Goal: Information Seeking & Learning: Check status

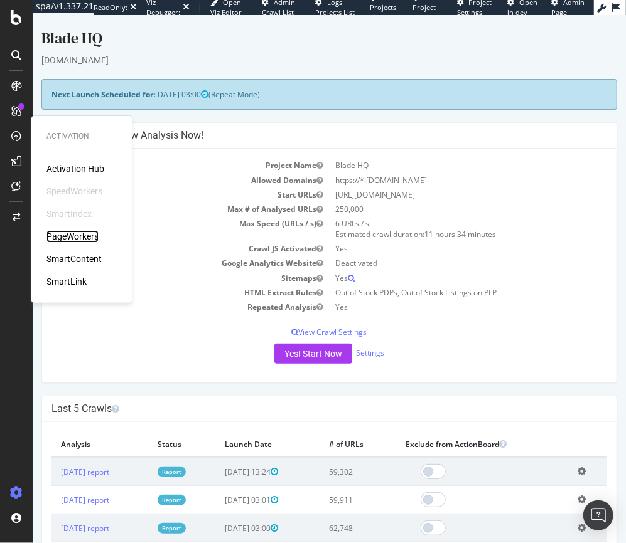
click at [77, 241] on div "PageWorkers" at bounding box center [72, 236] width 52 height 13
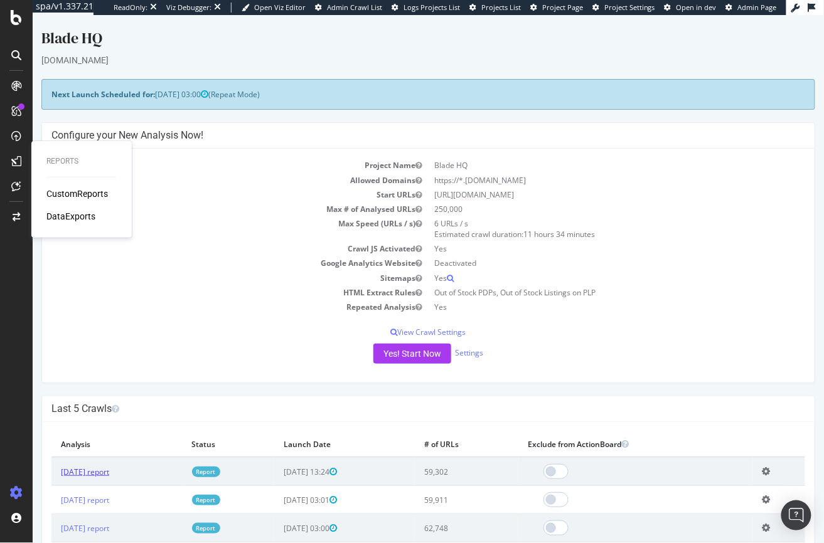
click at [105, 469] on link "[DATE] report" at bounding box center [84, 471] width 48 height 11
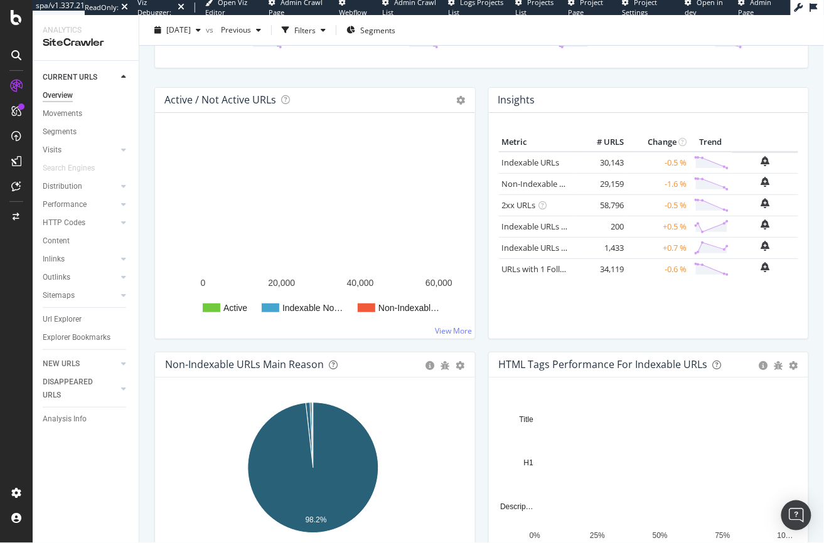
scroll to position [145, 0]
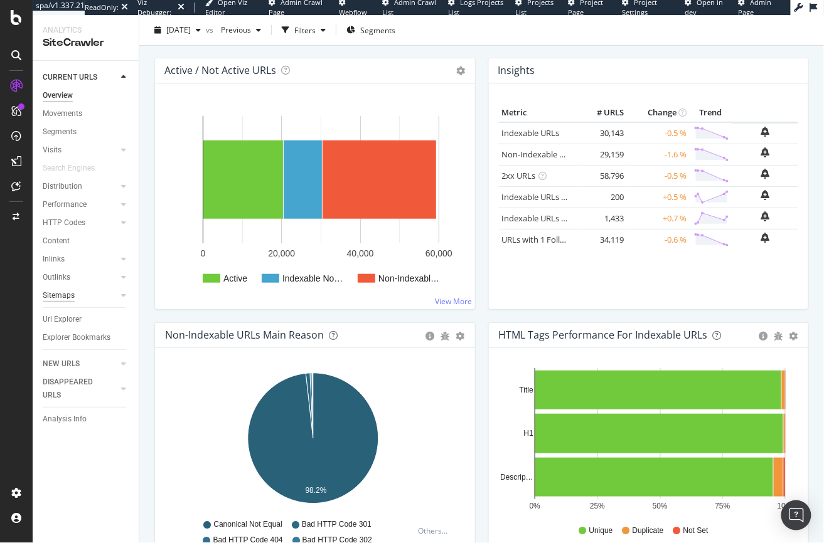
click at [61, 298] on div "Sitemaps" at bounding box center [59, 295] width 32 height 13
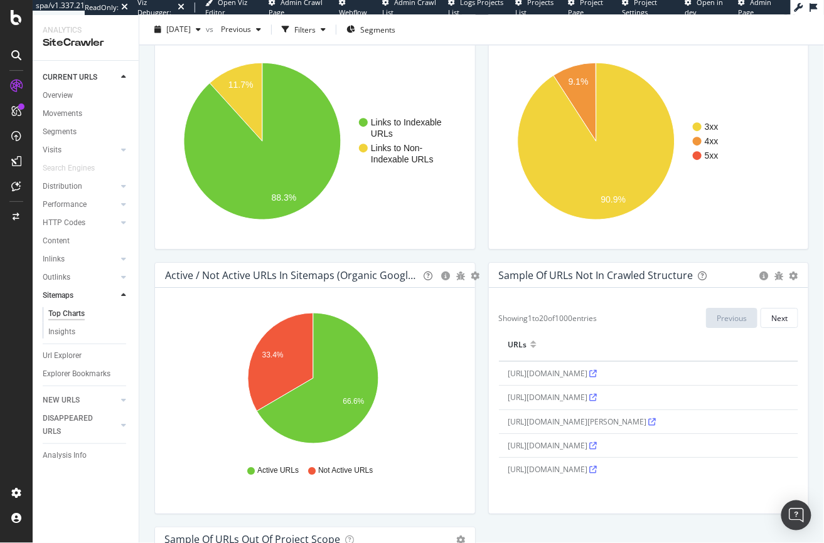
scroll to position [745, 0]
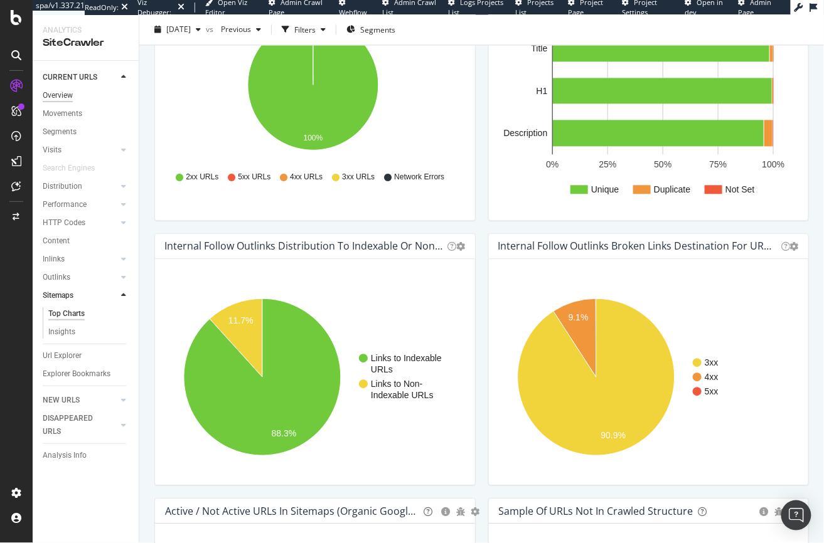
click at [54, 90] on div "Overview" at bounding box center [58, 95] width 30 height 13
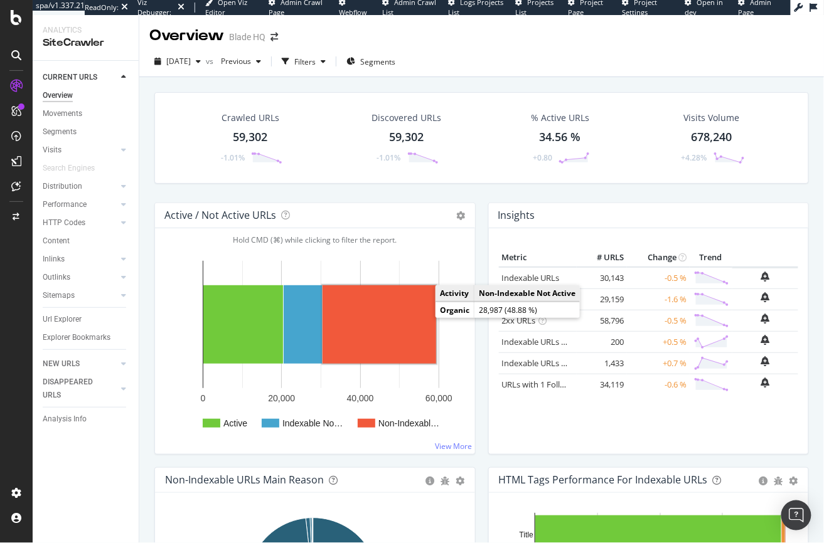
click at [384, 346] on rect "A chart." at bounding box center [380, 324] width 114 height 78
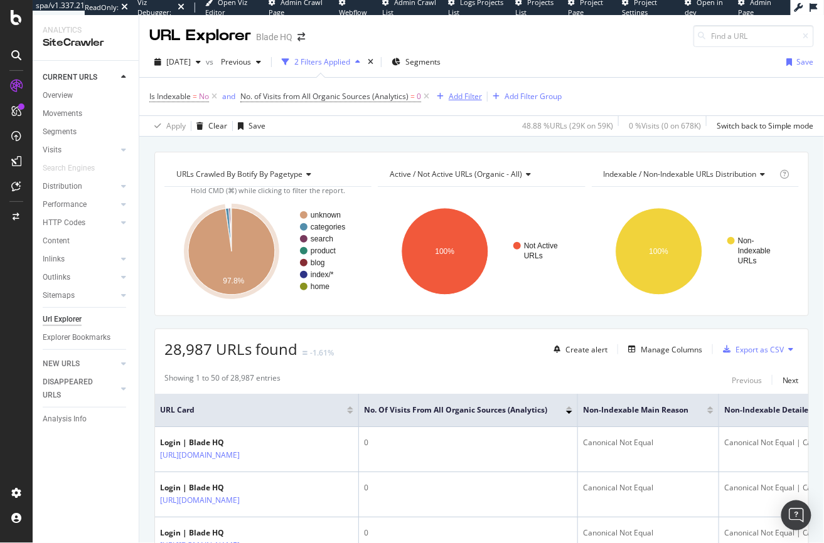
click at [466, 93] on div "Add Filter" at bounding box center [465, 96] width 33 height 11
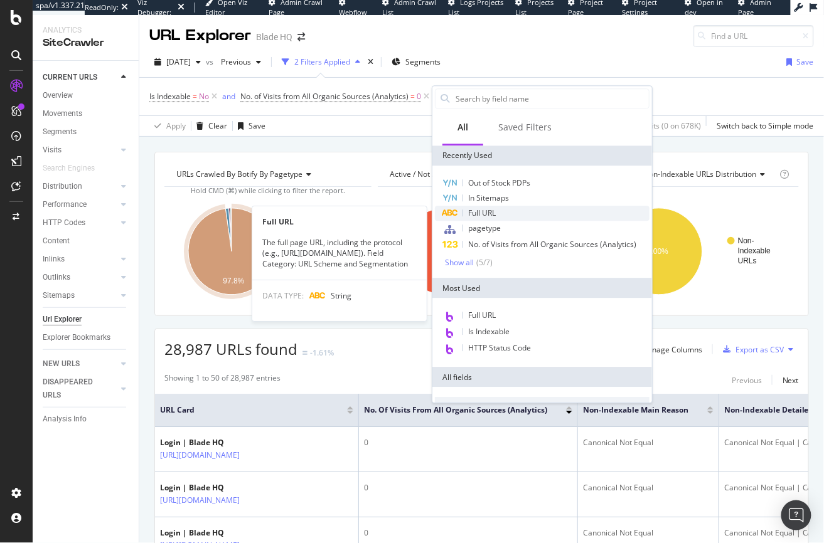
click at [490, 208] on span "Full URL" at bounding box center [482, 213] width 28 height 11
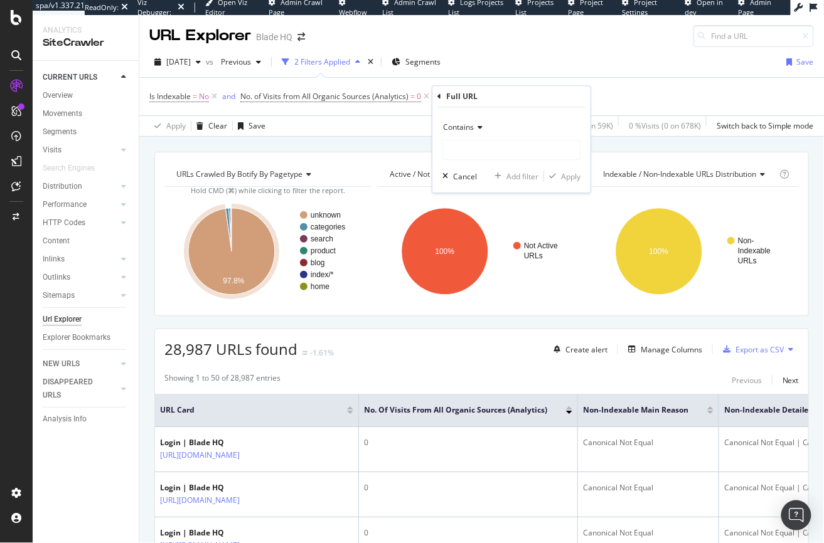
click at [457, 129] on span "Contains" at bounding box center [458, 127] width 31 height 11
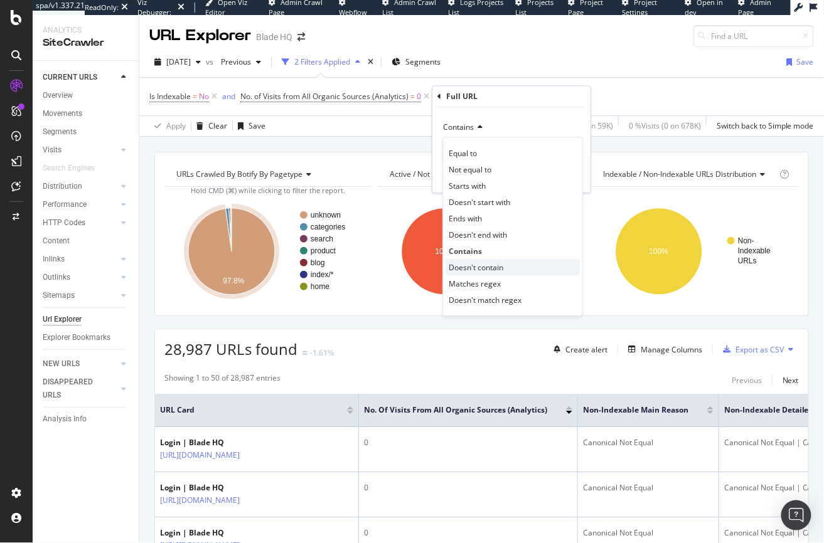
click at [464, 265] on span "Doesn't contain" at bounding box center [476, 267] width 55 height 11
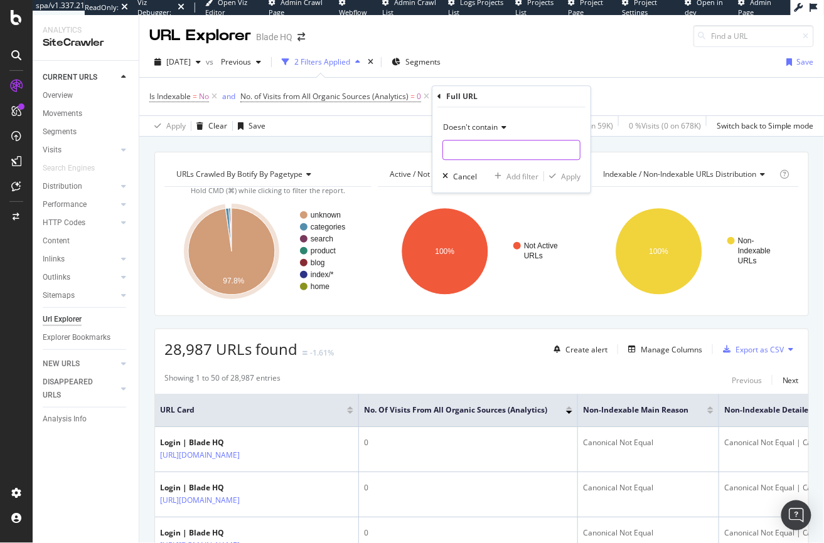
click at [463, 151] on input "text" at bounding box center [511, 151] width 137 height 20
type input "login"
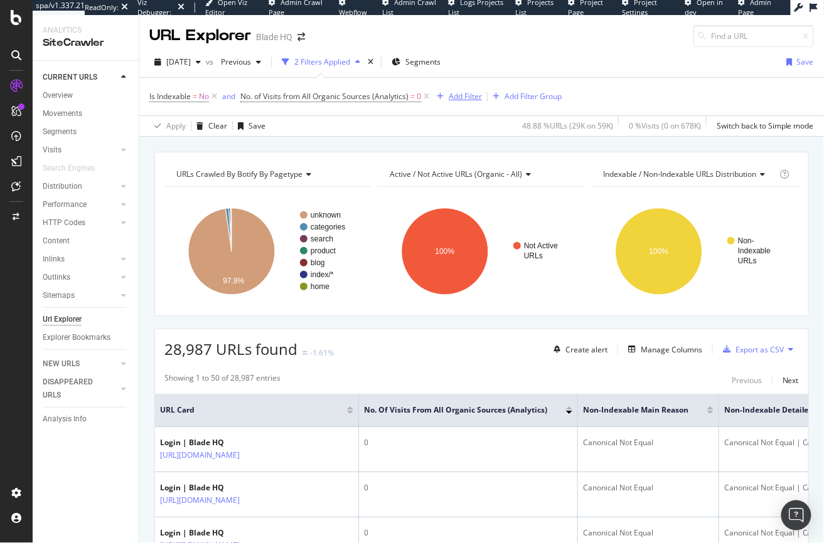
click at [464, 102] on div "Add Filter" at bounding box center [457, 97] width 50 height 14
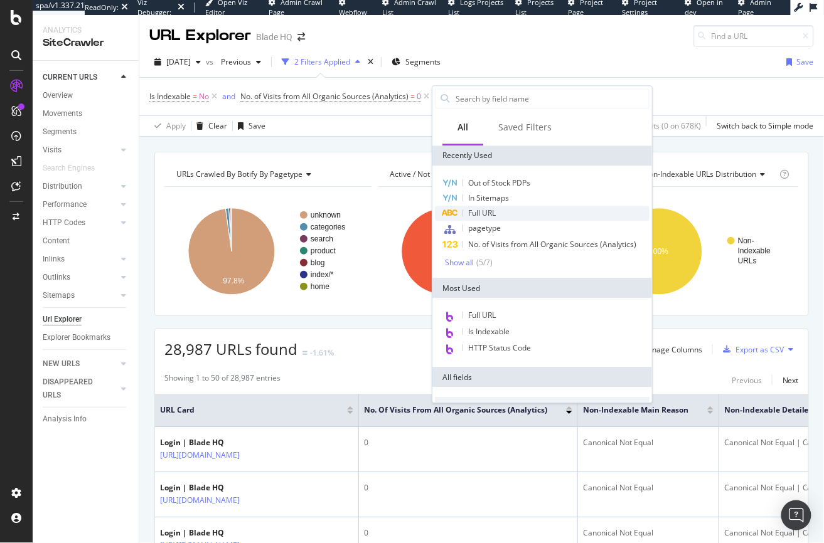
click at [481, 214] on span "Full URL" at bounding box center [482, 213] width 28 height 11
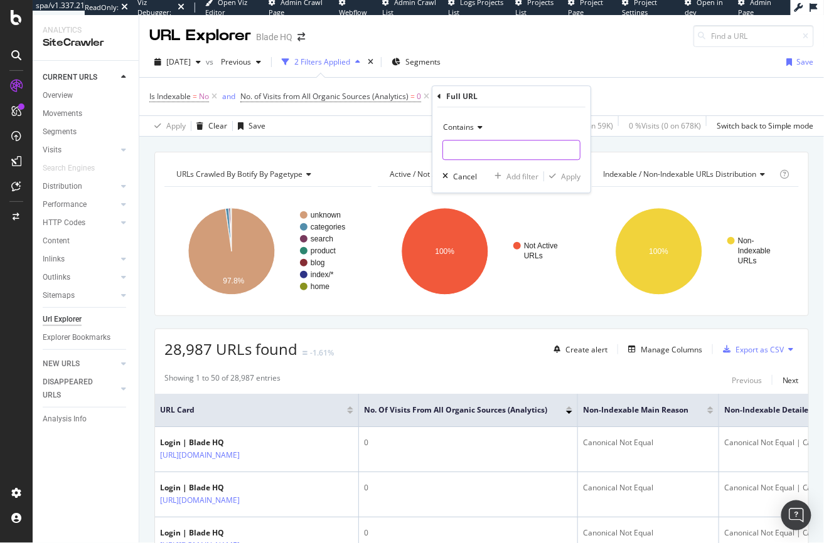
click at [459, 154] on input "text" at bounding box center [511, 151] width 137 height 20
click at [459, 125] on span "Contains" at bounding box center [458, 127] width 31 height 11
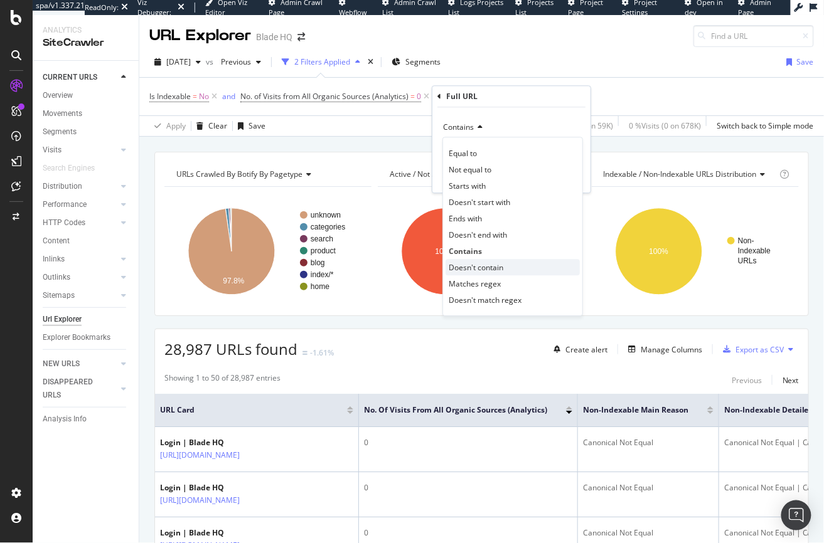
click at [466, 267] on span "Doesn't contain" at bounding box center [476, 267] width 55 height 11
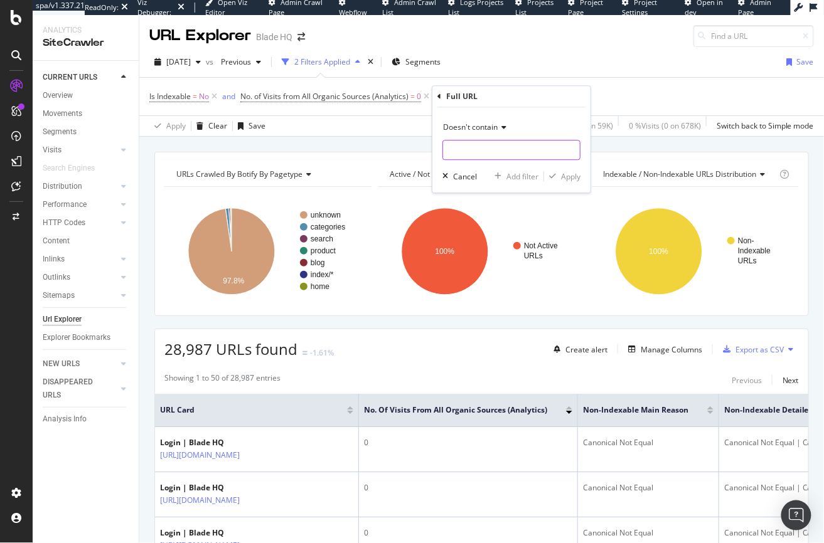
click at [457, 154] on input "text" at bounding box center [511, 151] width 137 height 20
type input "/login"
click at [567, 171] on div "Apply" at bounding box center [570, 176] width 19 height 11
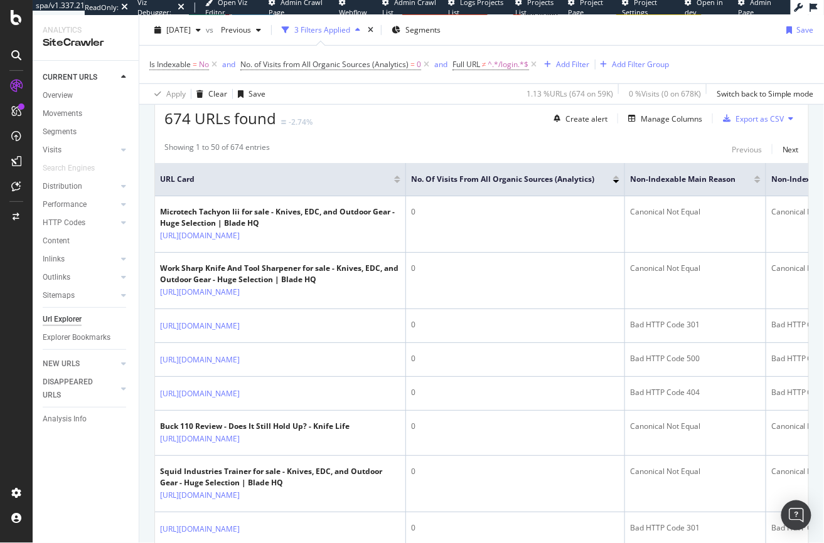
scroll to position [226, 0]
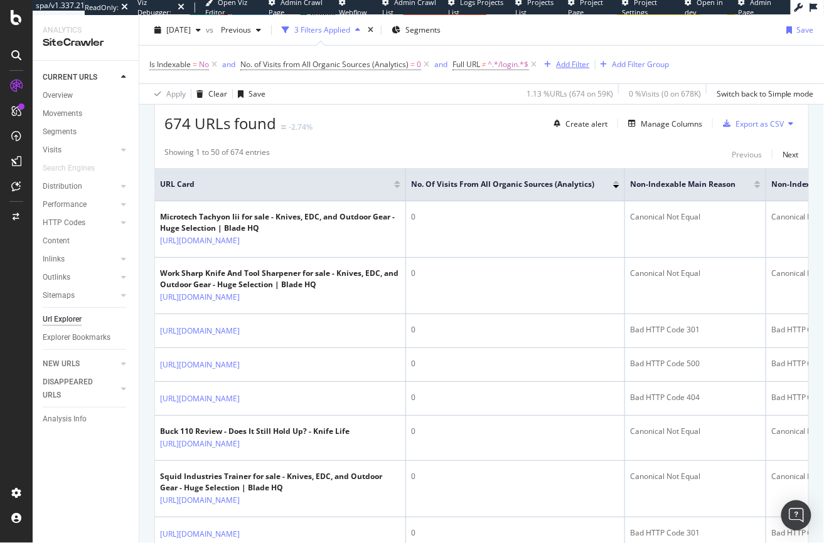
click at [570, 66] on div "Add Filter" at bounding box center [573, 64] width 33 height 11
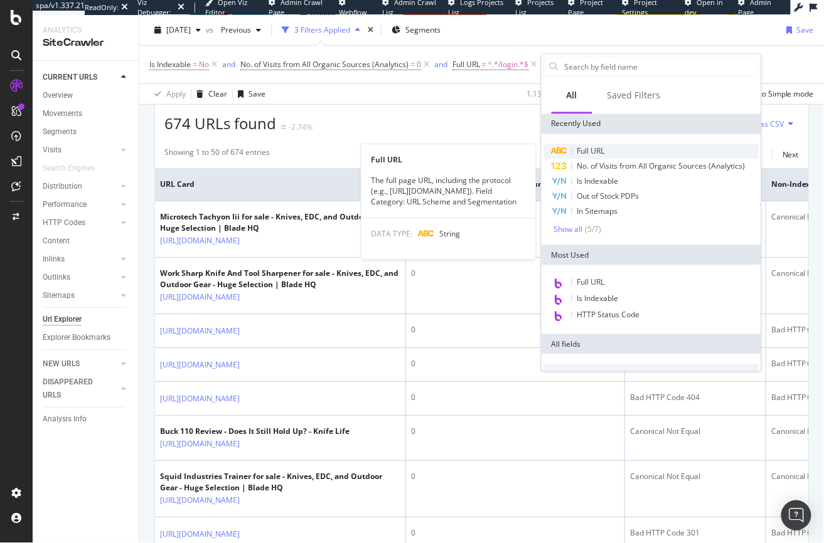
click at [596, 149] on span "Full URL" at bounding box center [591, 151] width 28 height 11
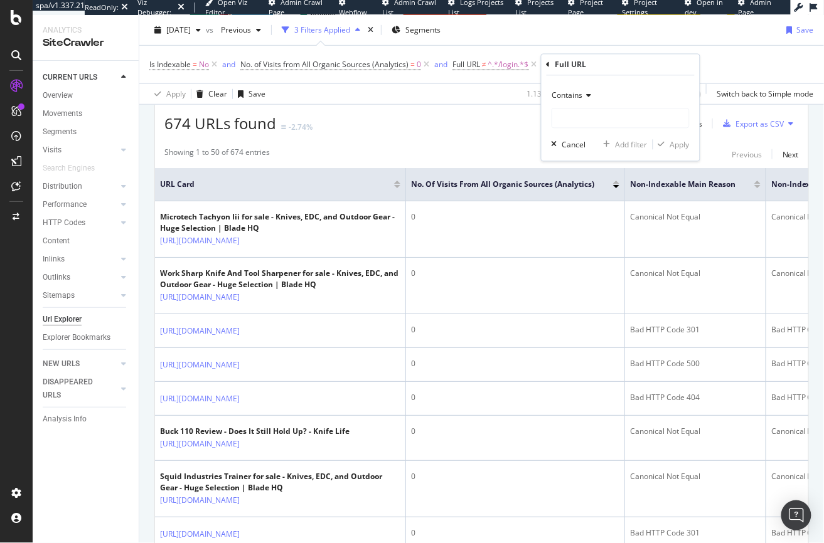
click at [574, 99] on span "Contains" at bounding box center [567, 95] width 31 height 11
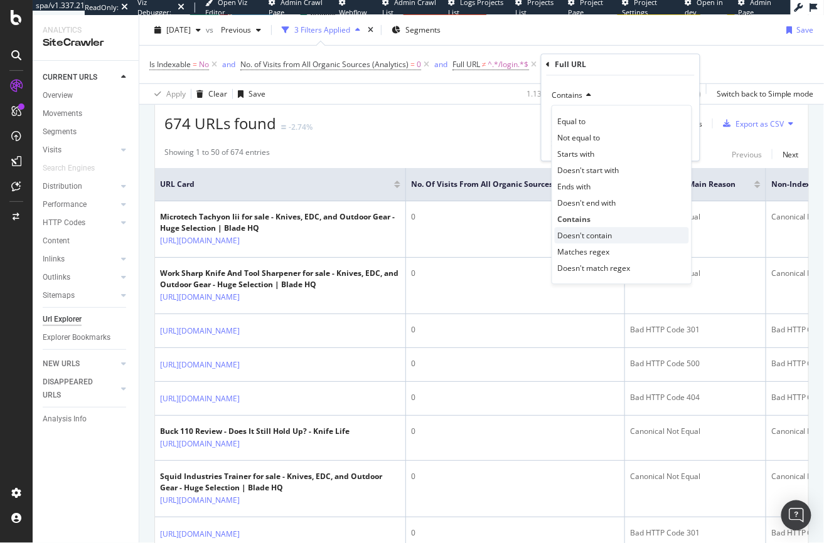
click at [594, 230] on span "Doesn't contain" at bounding box center [585, 235] width 55 height 11
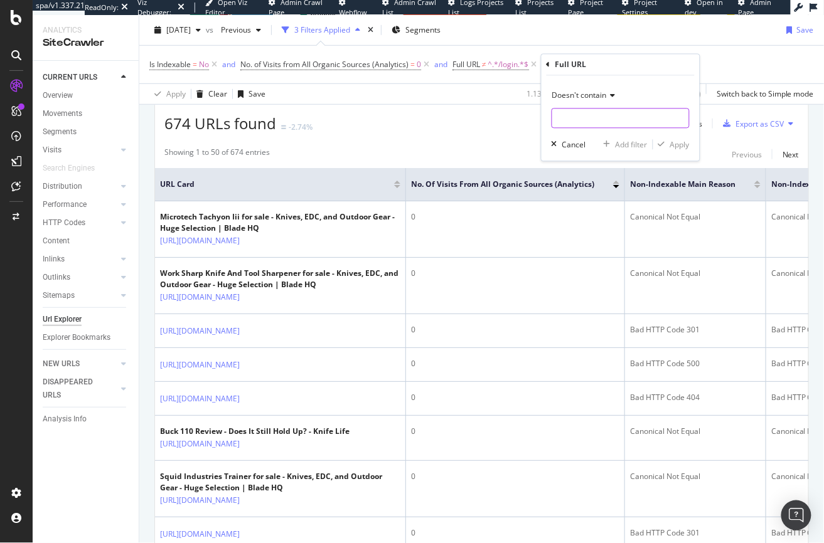
click at [575, 118] on input "text" at bounding box center [620, 119] width 137 height 20
type input "/search"
click at [688, 144] on div "Apply" at bounding box center [679, 144] width 19 height 11
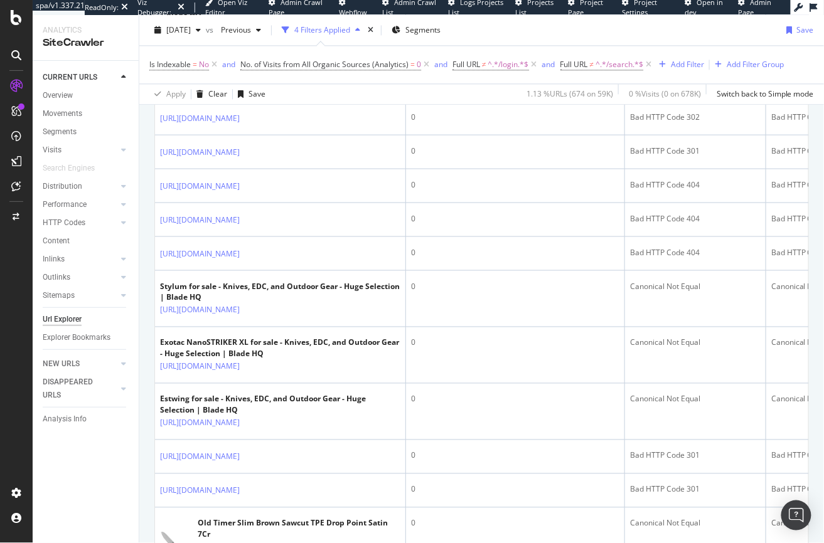
scroll to position [496, 0]
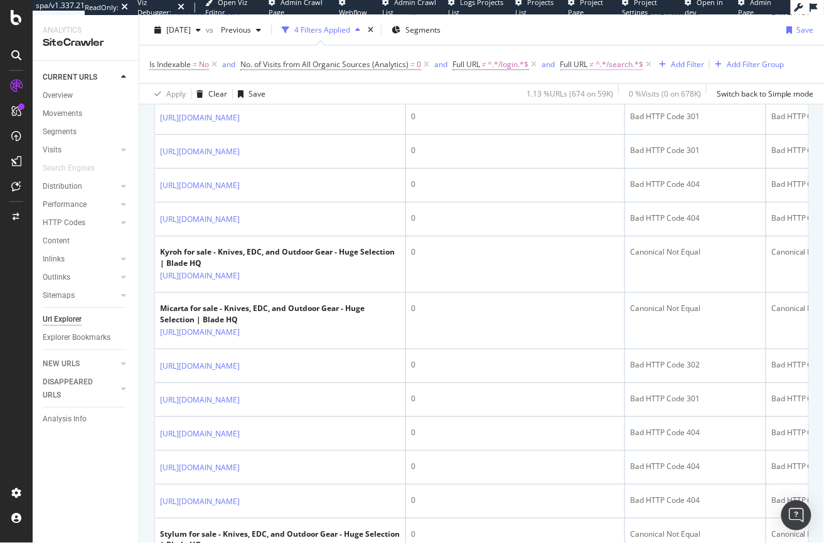
click at [617, 66] on span "^.*/search.*$" at bounding box center [619, 65] width 48 height 18
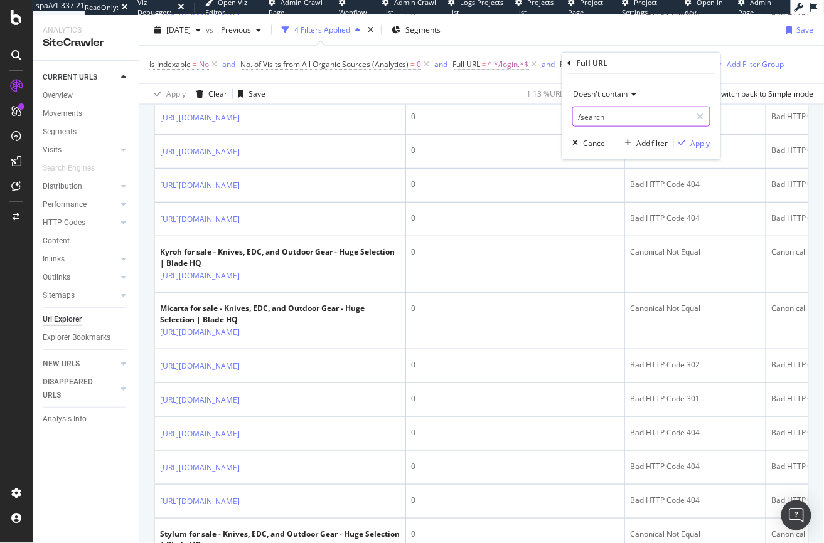
click at [580, 118] on input "/search" at bounding box center [632, 117] width 119 height 20
click at [580, 115] on input "/search" at bounding box center [632, 117] width 119 height 20
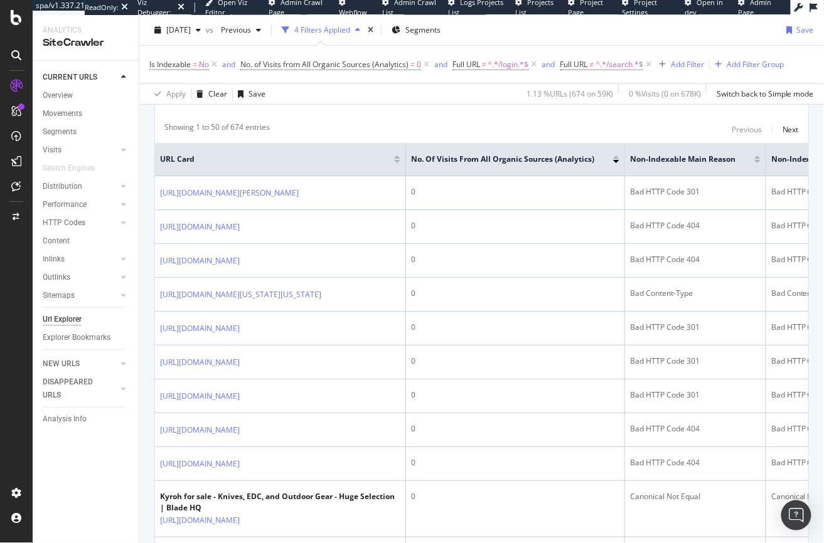
scroll to position [0, 0]
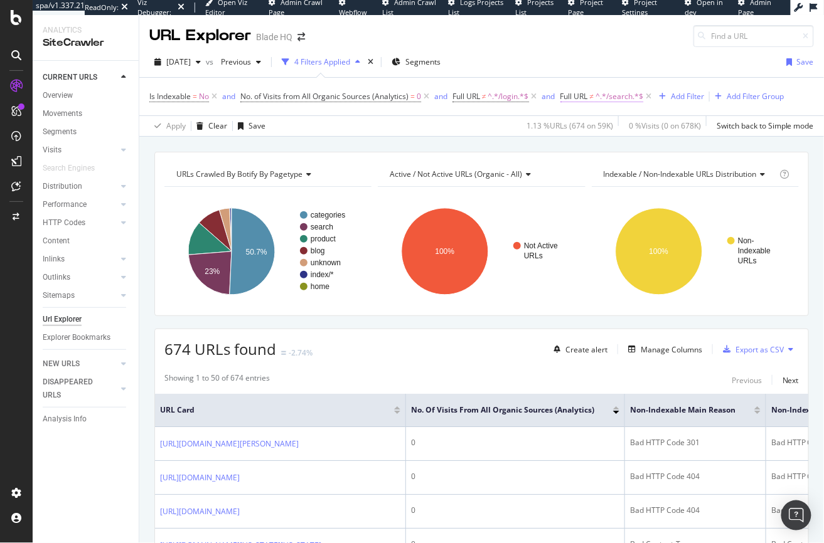
click at [619, 97] on span "^.*/search.*$" at bounding box center [619, 97] width 48 height 18
click at [580, 147] on input "/search" at bounding box center [632, 149] width 119 height 20
type input "search="
click at [698, 174] on div "Apply" at bounding box center [700, 174] width 19 height 11
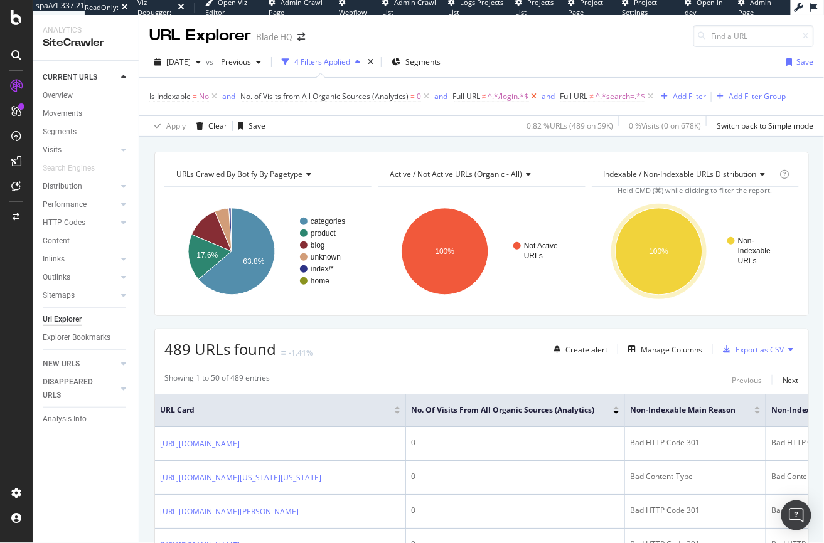
click at [536, 97] on icon at bounding box center [534, 96] width 11 height 13
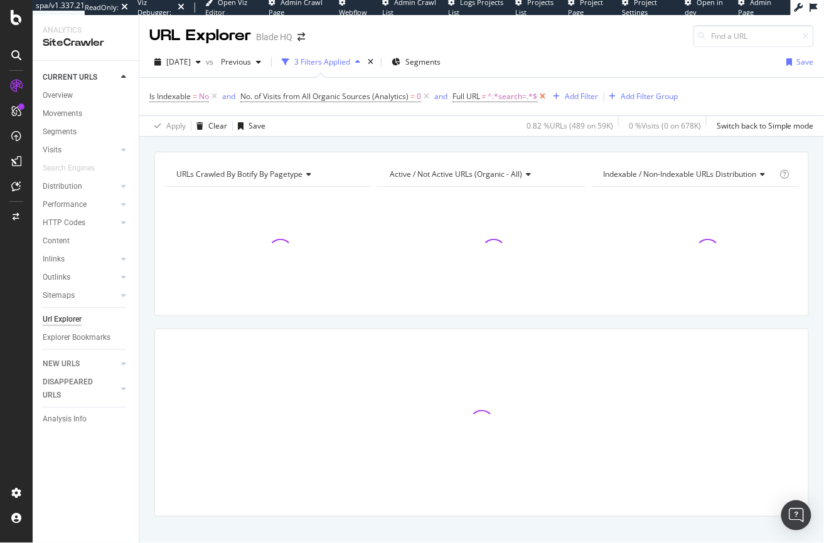
click at [536, 97] on span "^.*search=.*$" at bounding box center [513, 97] width 50 height 18
click at [523, 75] on div "[DATE] vs Previous 3 Filters Applied Segments Save" at bounding box center [481, 64] width 685 height 25
click at [547, 95] on icon at bounding box center [543, 96] width 11 height 13
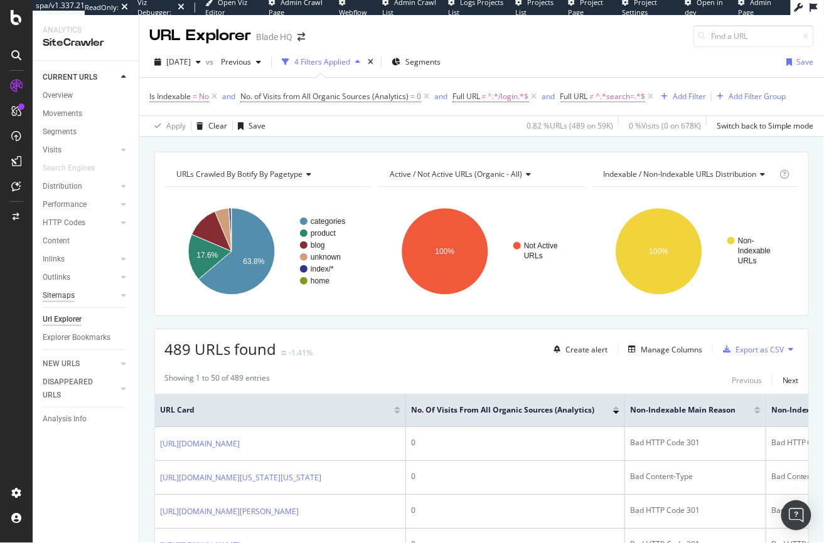
click at [52, 296] on div "Sitemaps" at bounding box center [59, 295] width 32 height 13
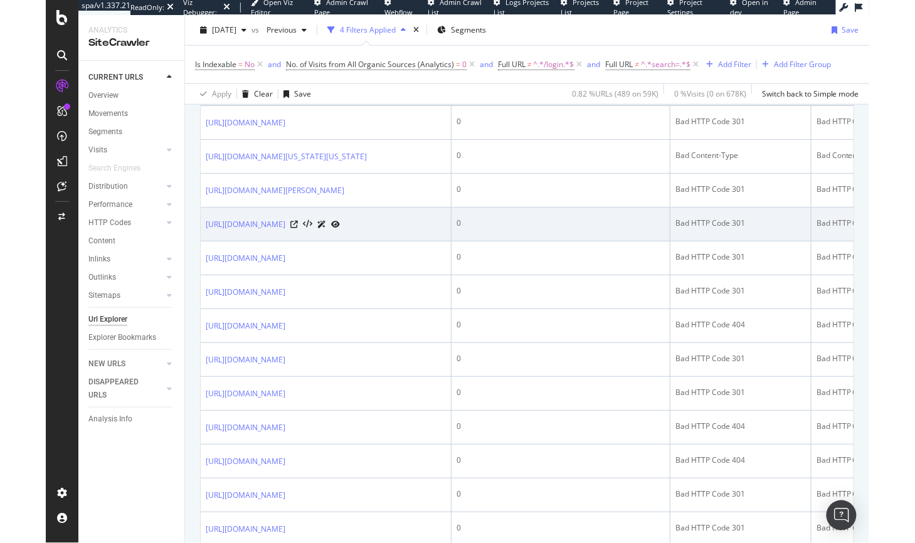
scroll to position [298, 0]
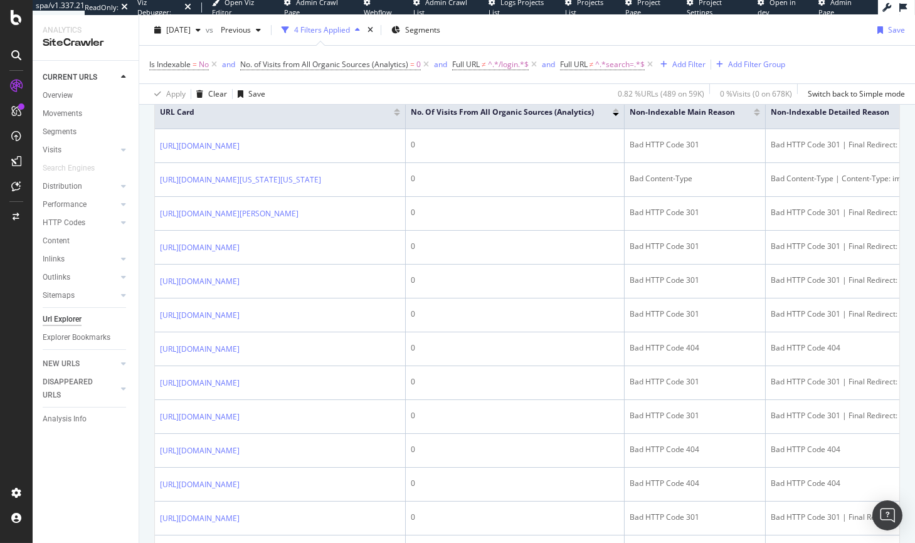
click at [40, 95] on div "CURRENT URLS Overview Movements Segments Visits Analysis Orphan URLs Search Eng…" at bounding box center [86, 302] width 106 height 483
click at [68, 93] on div "Overview" at bounding box center [58, 95] width 30 height 13
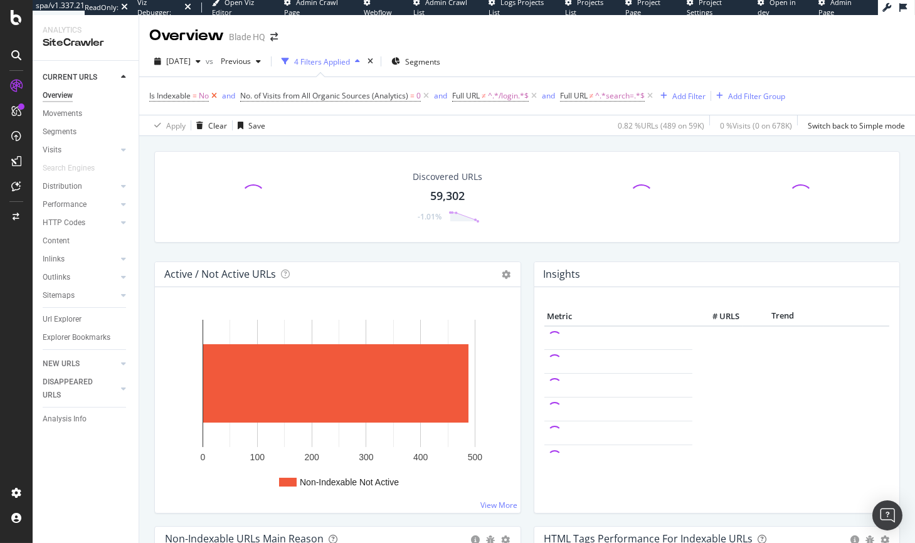
click at [211, 95] on icon at bounding box center [214, 96] width 11 height 13
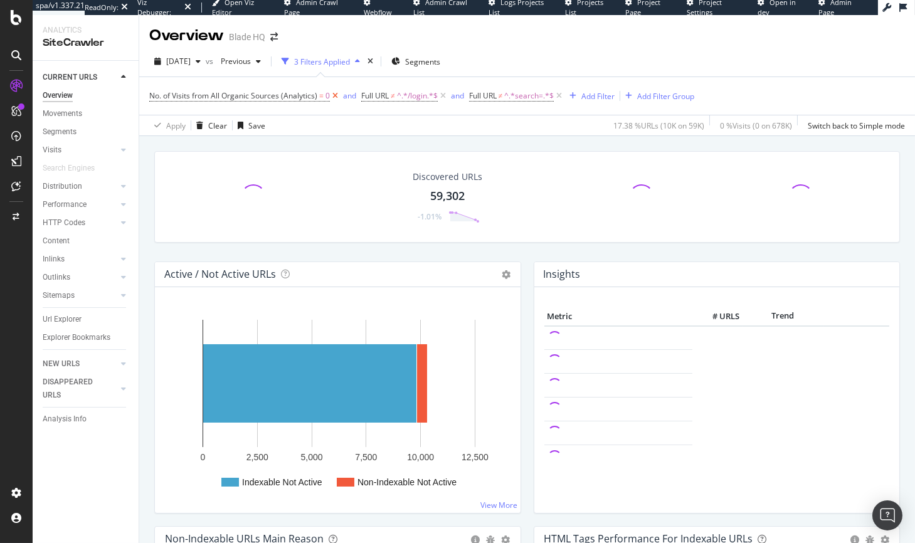
click at [331, 96] on icon at bounding box center [335, 96] width 11 height 13
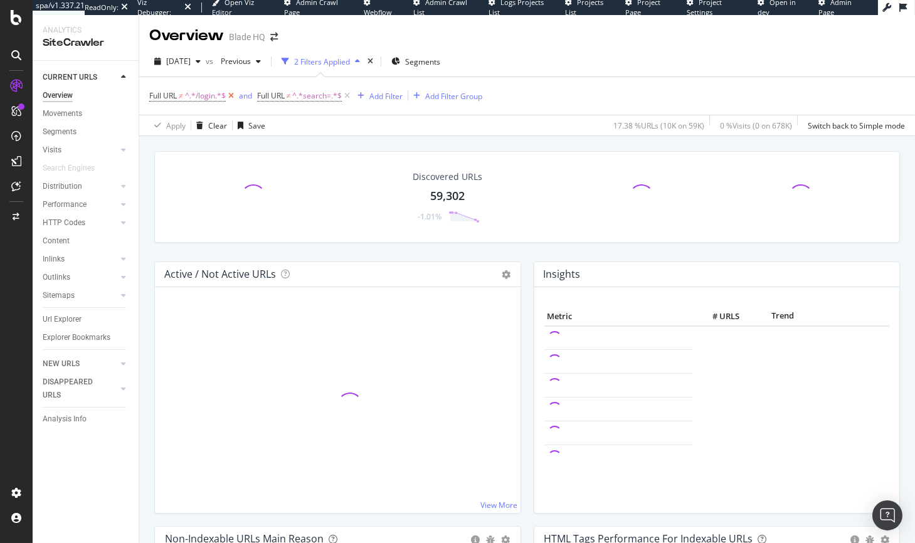
click at [231, 95] on icon at bounding box center [231, 96] width 11 height 13
click at [231, 95] on span "^.*search=.*$" at bounding box center [210, 96] width 50 height 18
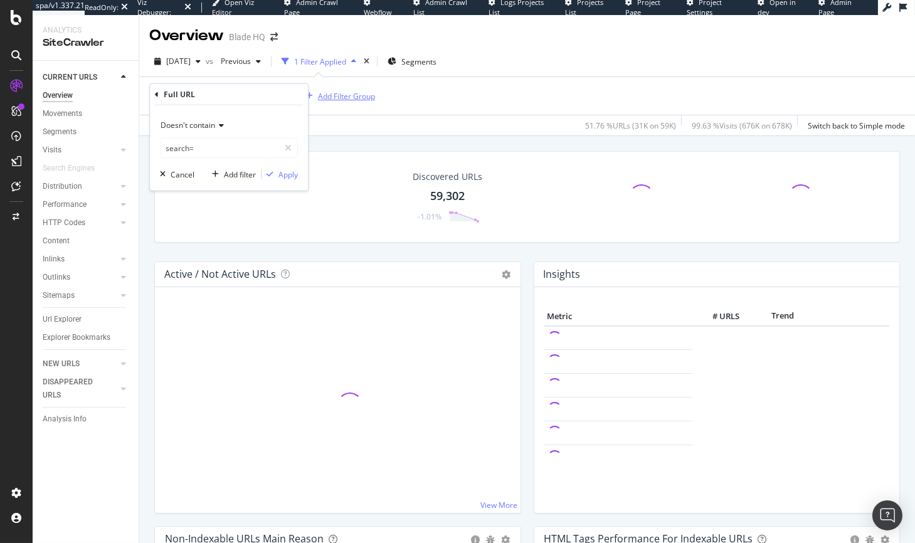
drag, startPoint x: 380, startPoint y: 89, endPoint x: 352, endPoint y: 92, distance: 28.4
click at [380, 89] on div "Full URL ≠ ^.*search=.*$ Add Filter Add Filter Group" at bounding box center [527, 96] width 756 height 38
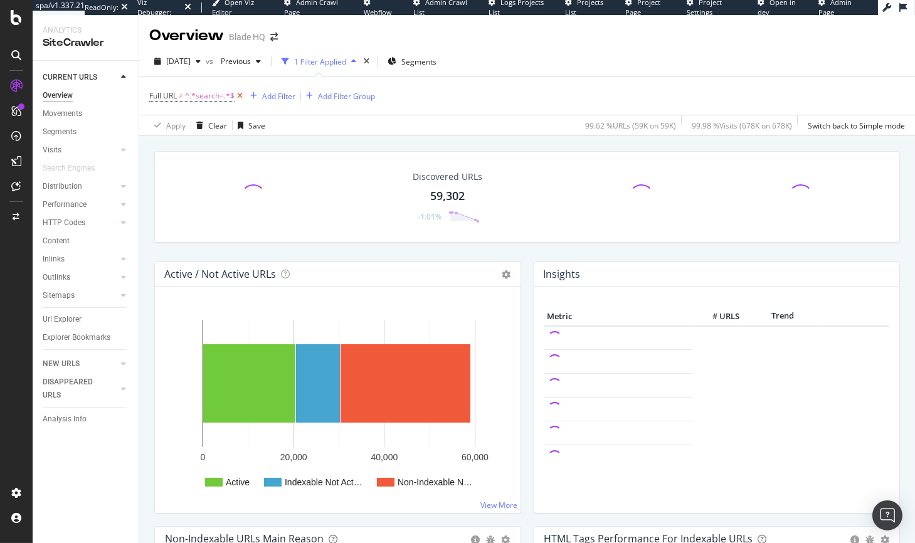
click at [236, 95] on icon at bounding box center [240, 96] width 11 height 13
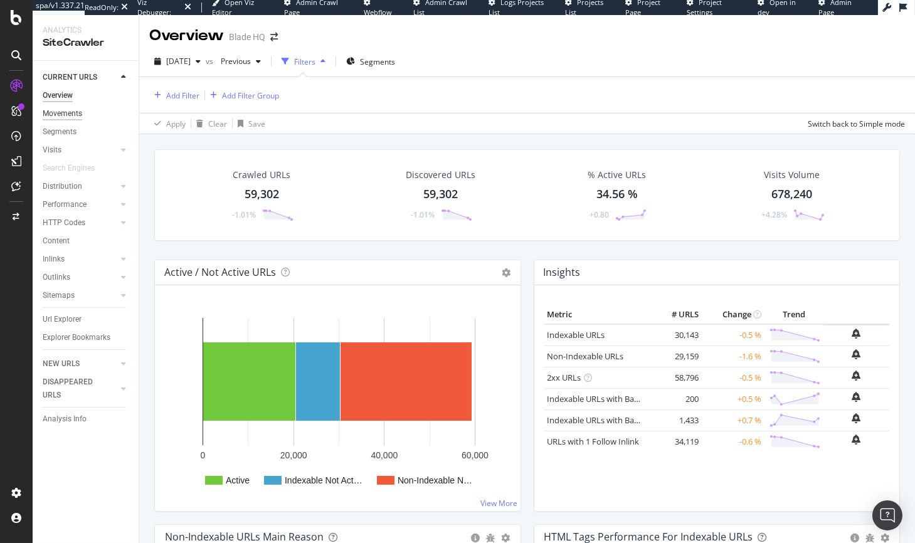
click at [77, 115] on div "Movements" at bounding box center [63, 113] width 40 height 13
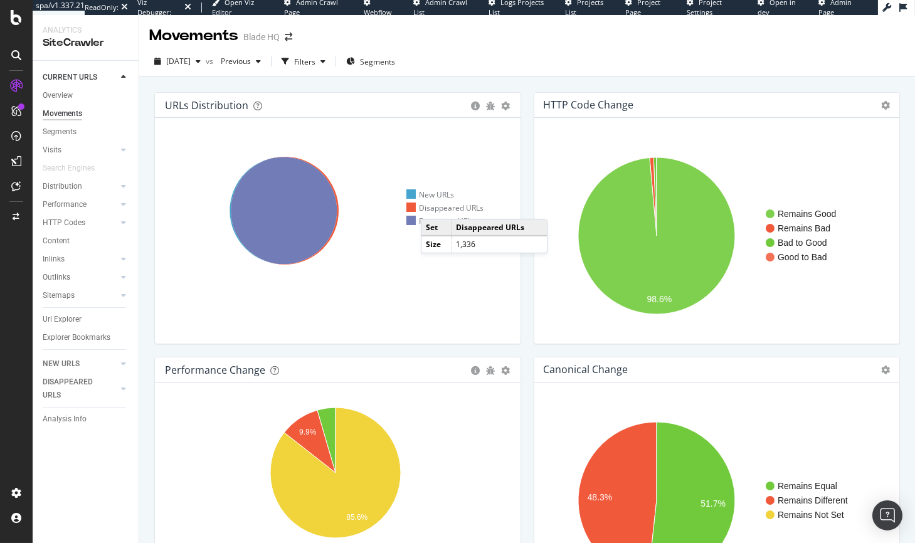
click at [434, 206] on div "Disappeared URLs" at bounding box center [445, 208] width 77 height 11
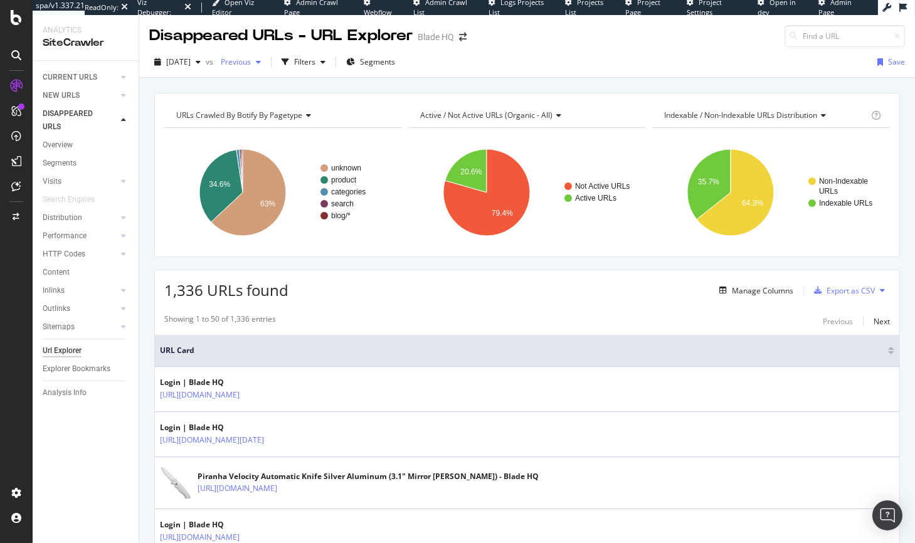
click at [245, 59] on span "Previous" at bounding box center [233, 61] width 35 height 11
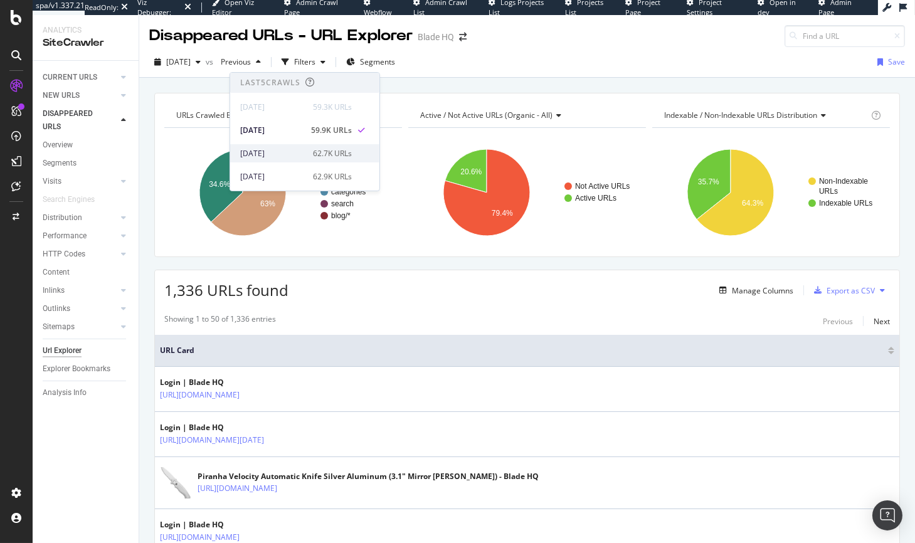
click at [267, 151] on div "[DATE]" at bounding box center [272, 153] width 65 height 11
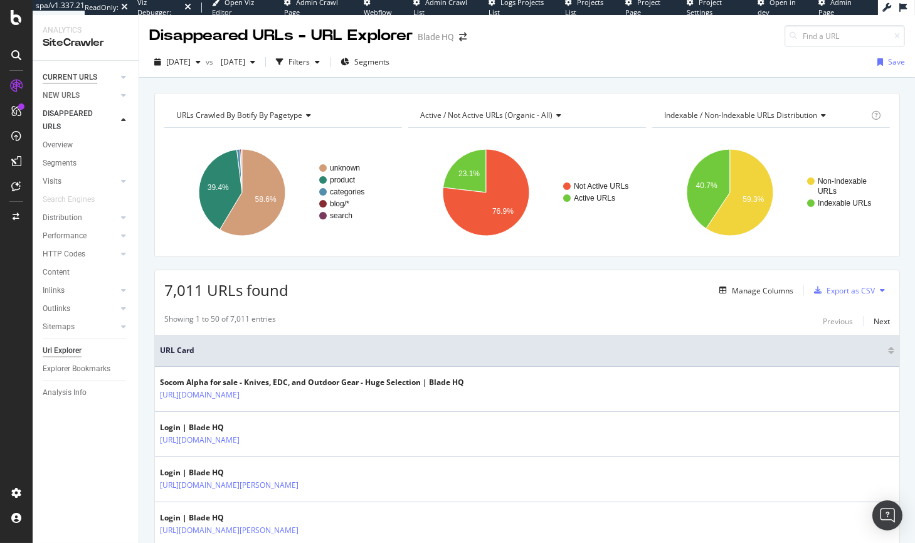
click at [63, 78] on div "CURRENT URLS" at bounding box center [70, 77] width 55 height 13
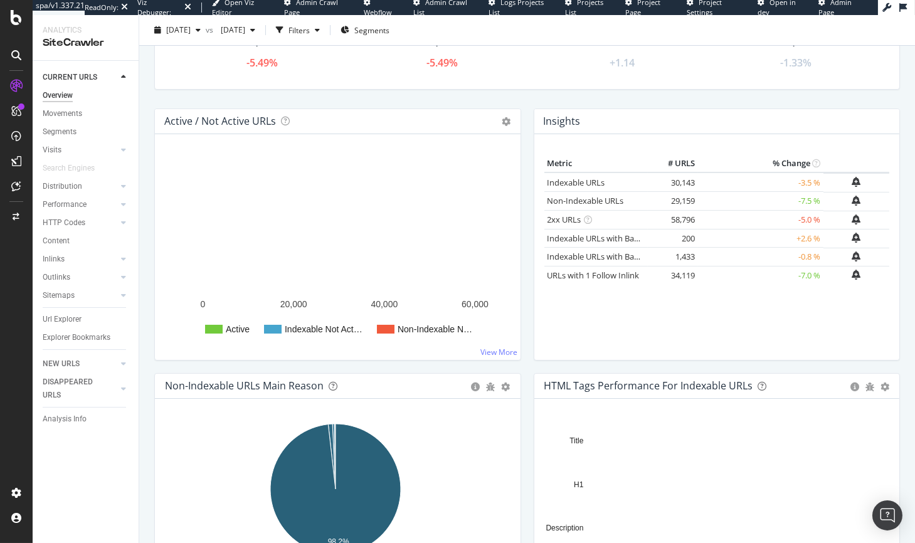
scroll to position [6, 0]
